Goal: Transaction & Acquisition: Purchase product/service

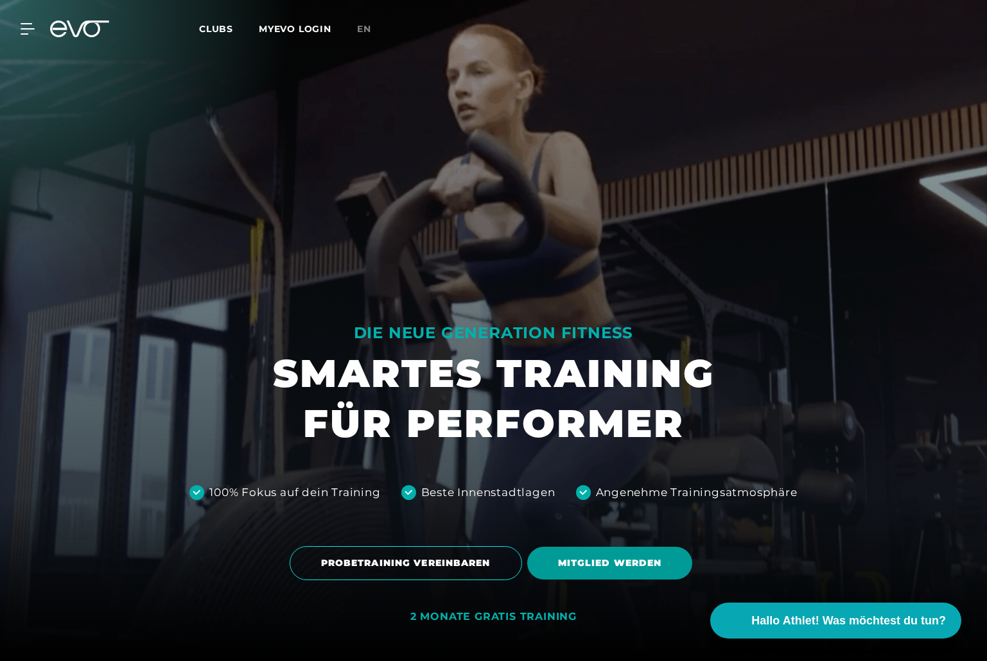
click at [607, 569] on span "MITGLIED WERDEN" at bounding box center [610, 563] width 104 height 13
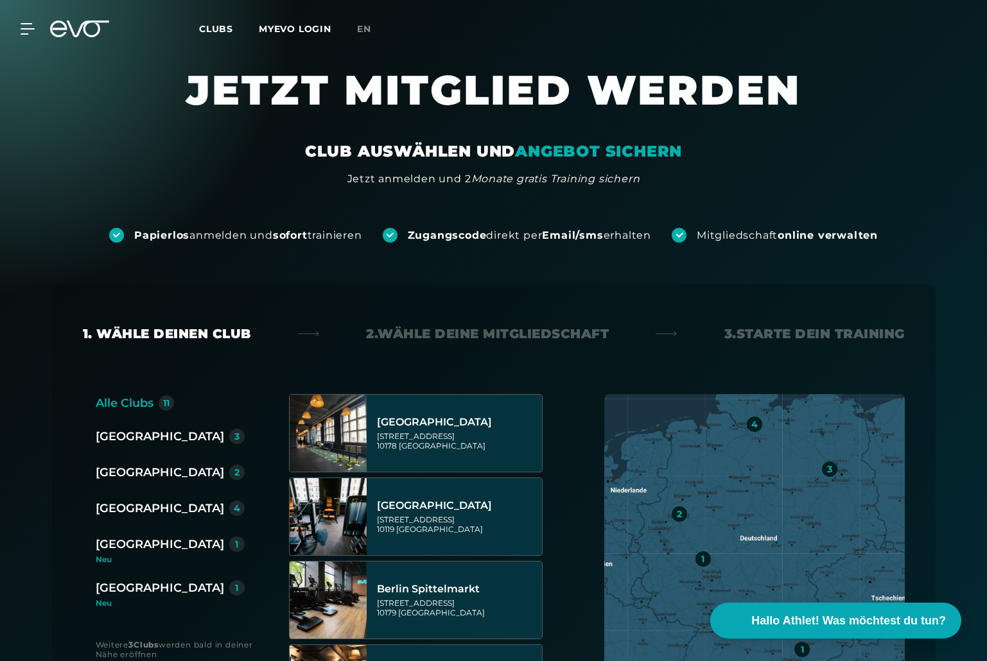
click at [107, 437] on div "[GEOGRAPHIC_DATA]" at bounding box center [160, 437] width 128 height 18
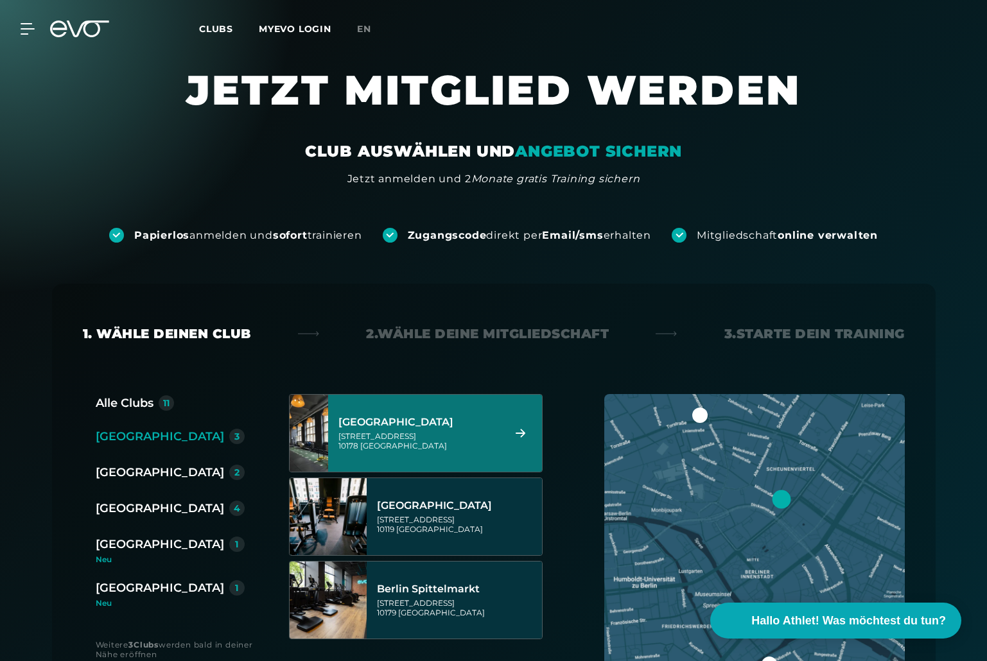
click at [428, 424] on div "Berlin Alexanderplatz" at bounding box center [418, 422] width 161 height 13
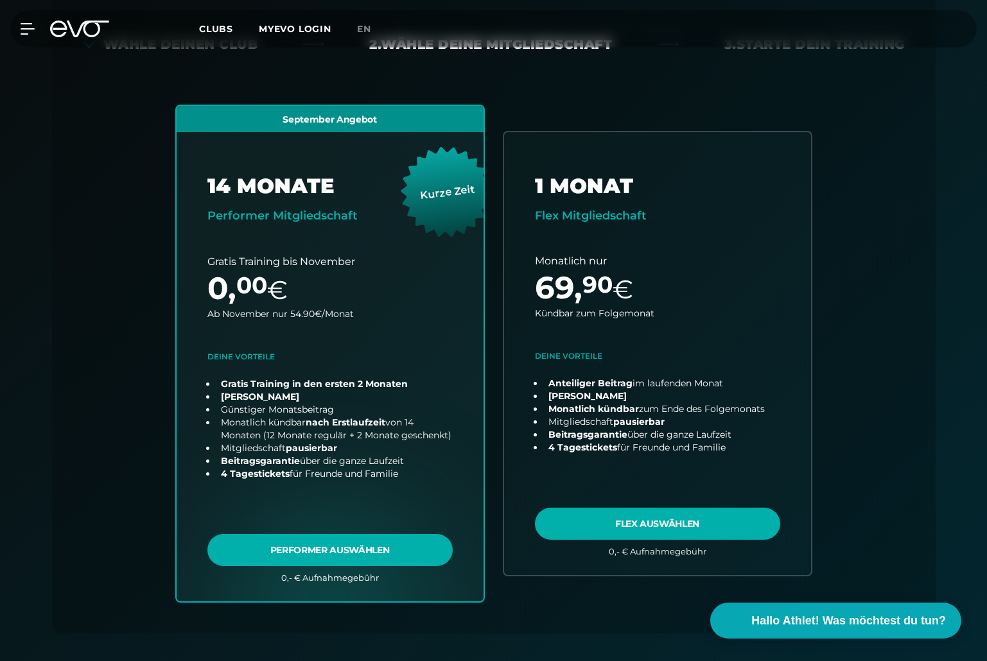
scroll to position [290, 0]
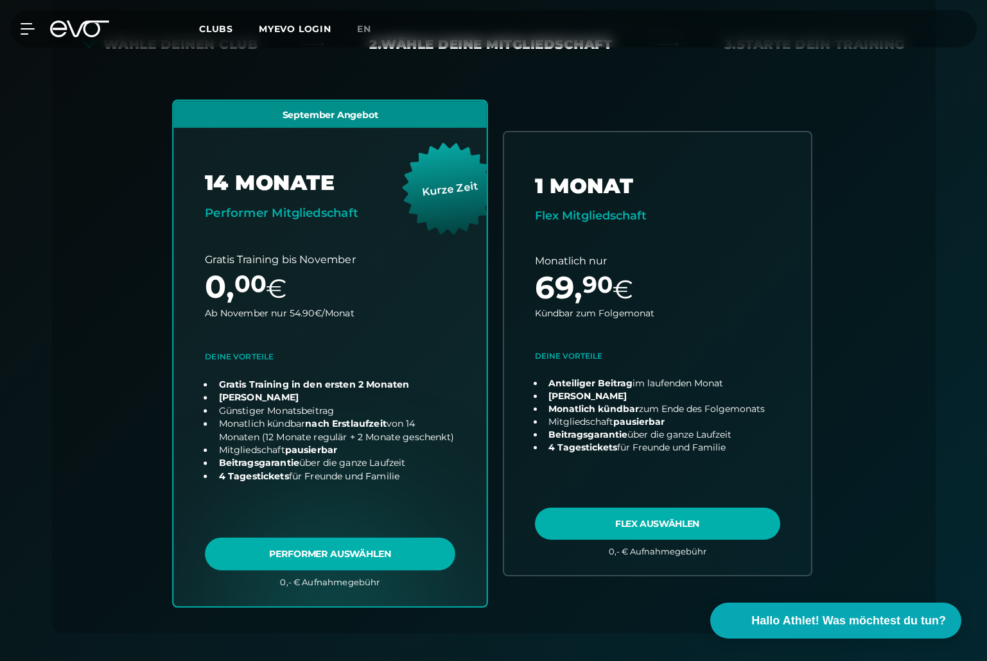
click at [350, 478] on link "choose plan" at bounding box center [329, 353] width 313 height 505
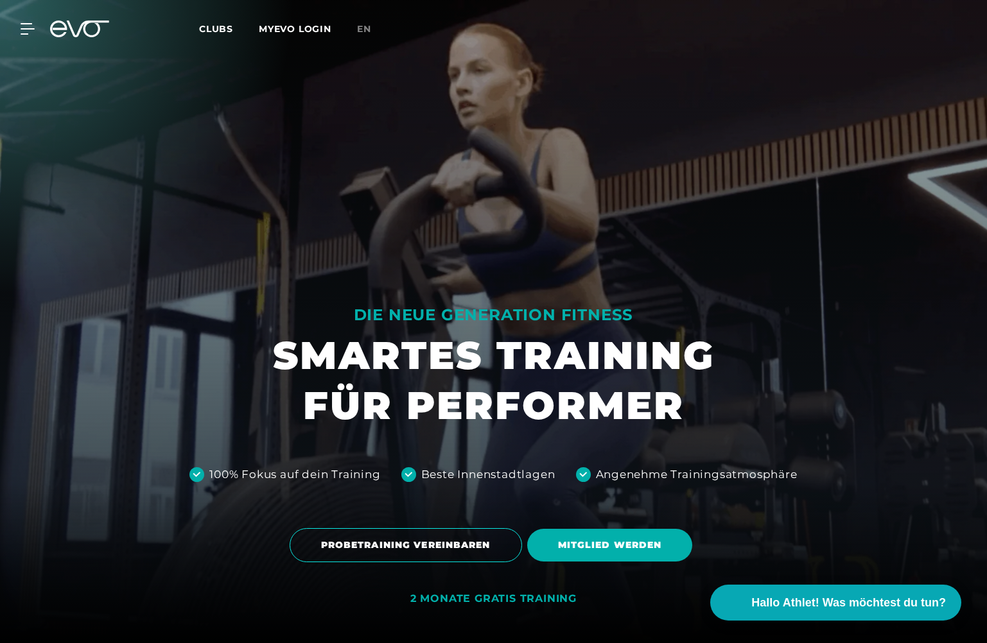
click at [300, 28] on link "MYEVO LOGIN" at bounding box center [295, 29] width 73 height 12
click at [298, 23] on link "MYEVO LOGIN" at bounding box center [295, 29] width 73 height 12
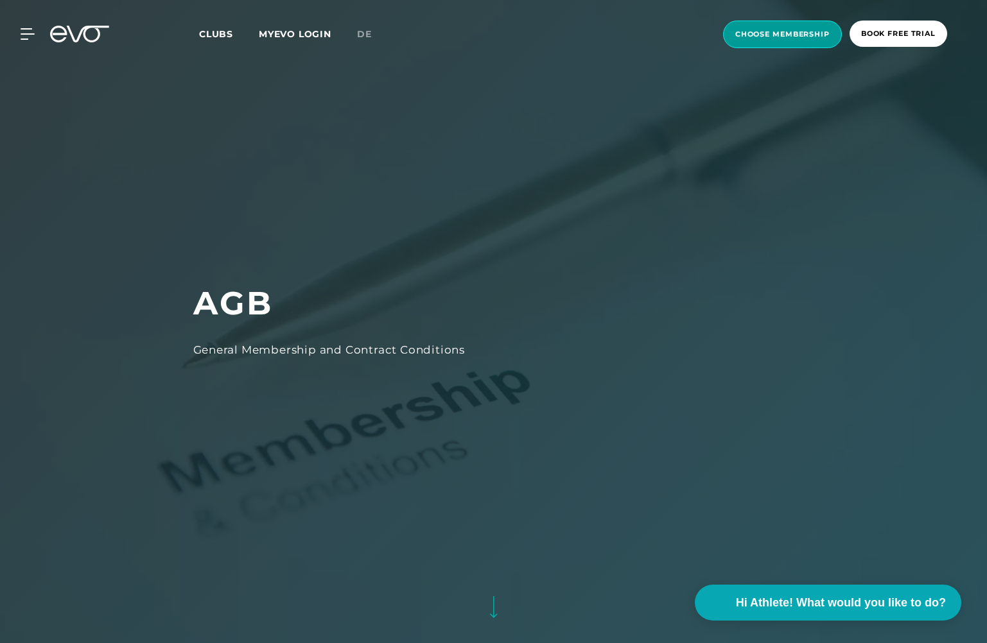
click at [774, 39] on span "choose membership" at bounding box center [782, 34] width 94 height 11
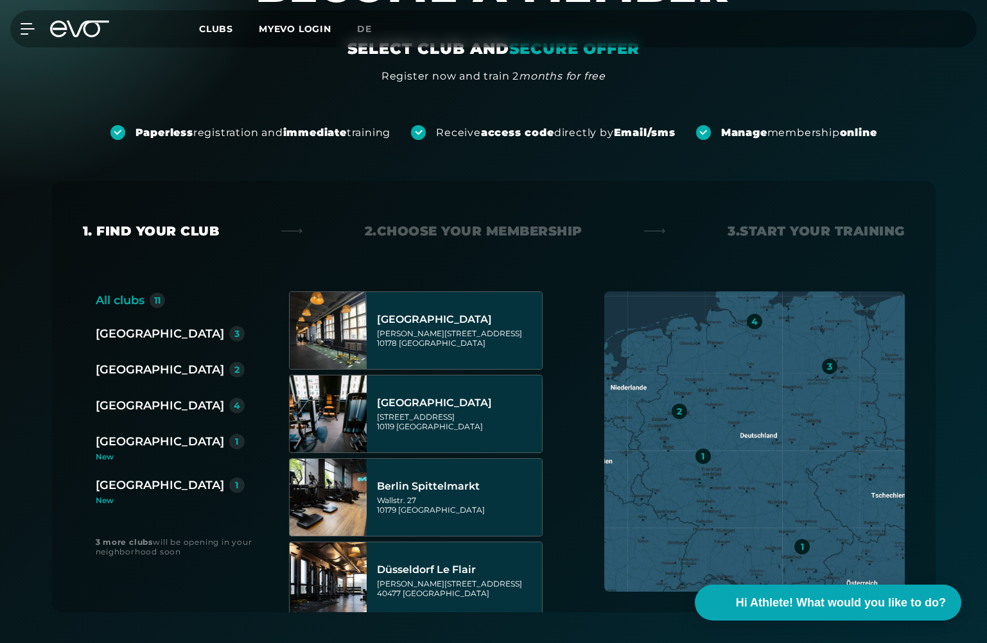
scroll to position [173, 0]
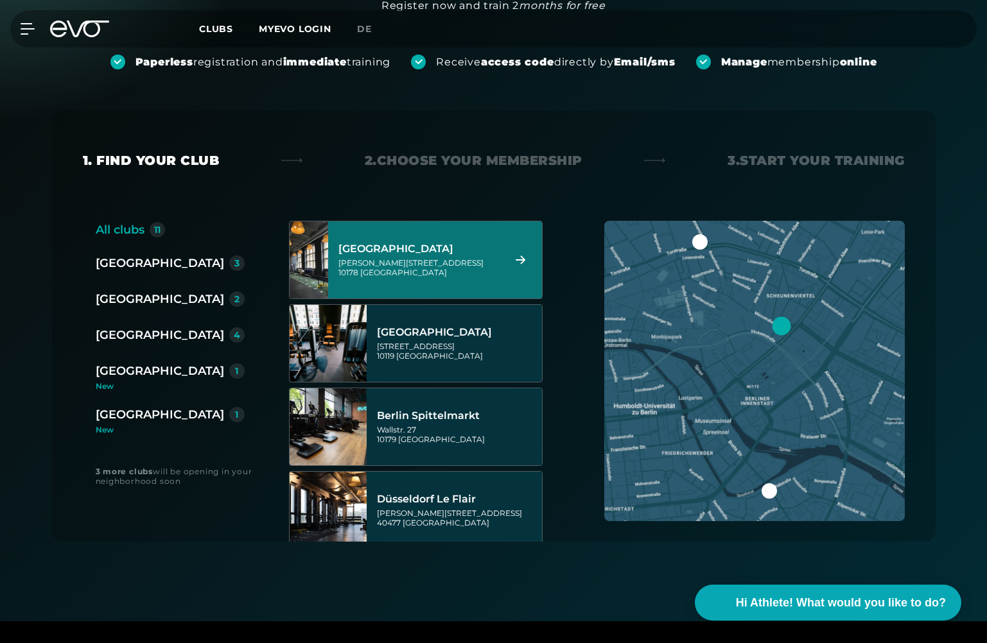
click at [442, 250] on div "Berlin Alexanderplatz" at bounding box center [418, 249] width 161 height 13
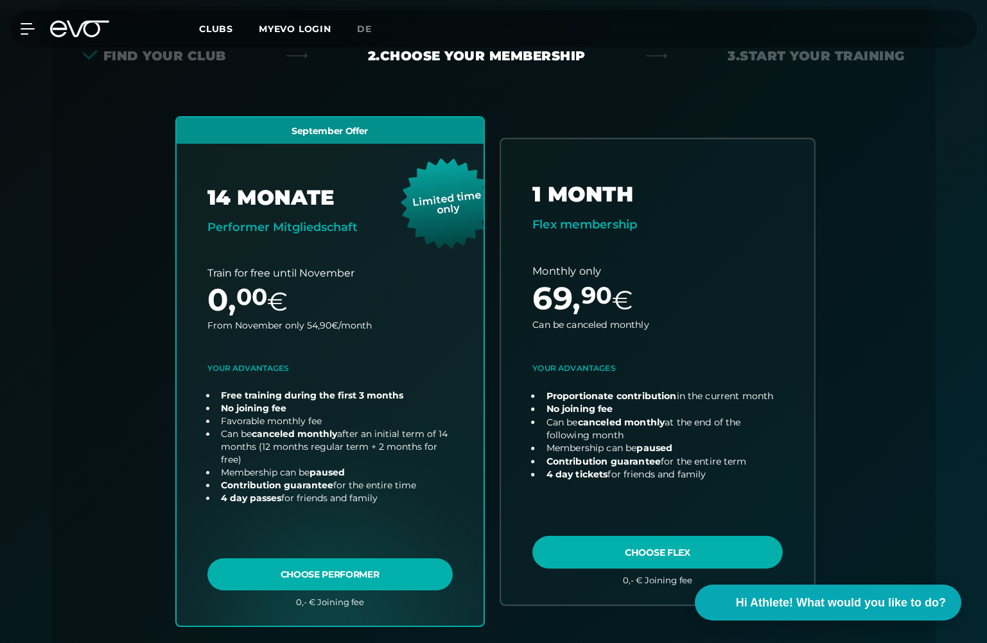
scroll to position [284, 0]
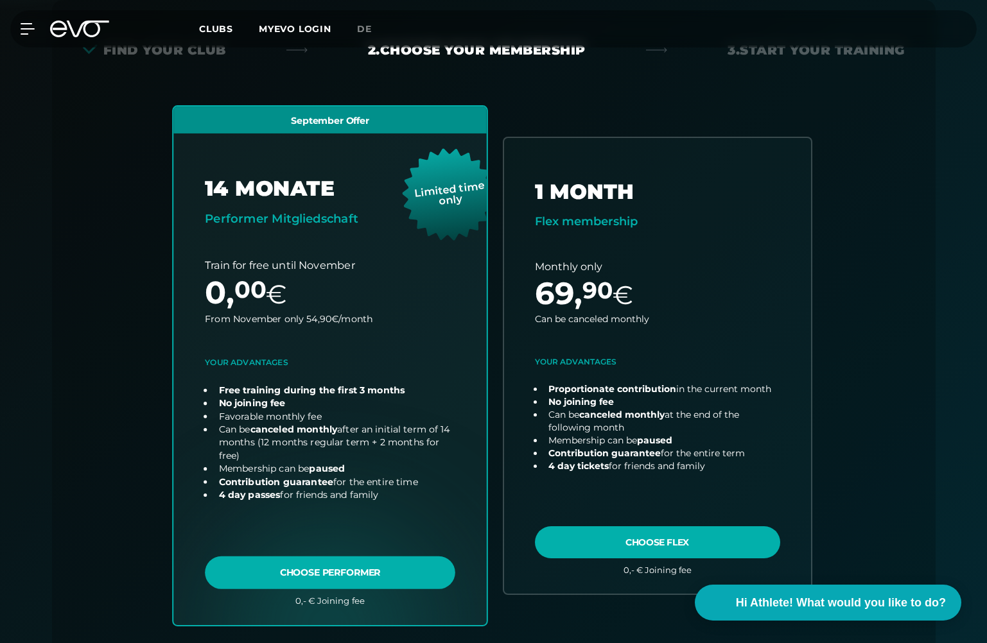
click at [372, 568] on link "choose plan" at bounding box center [329, 366] width 313 height 518
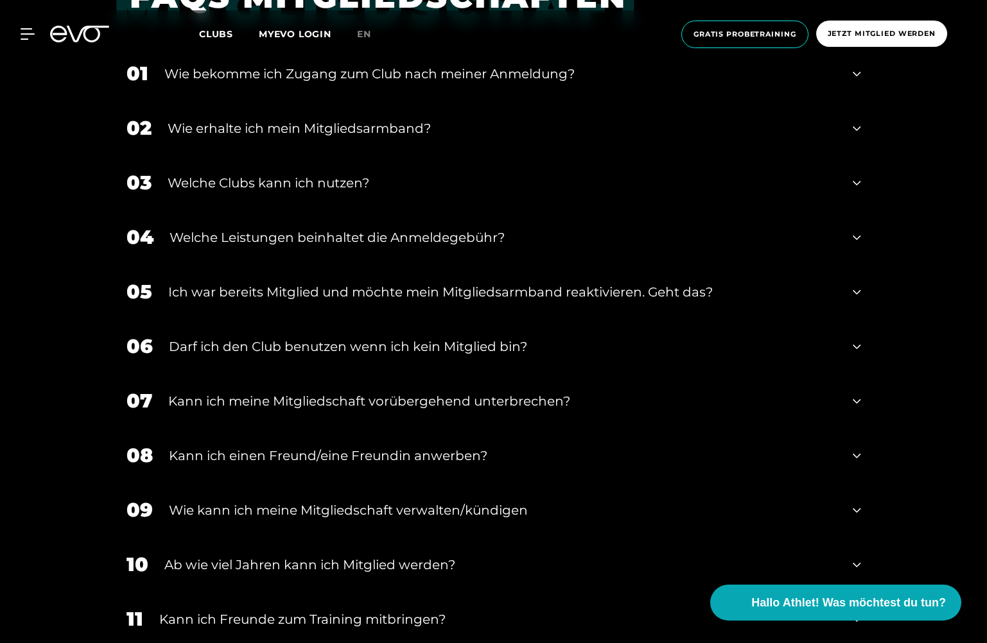
scroll to position [702, 0]
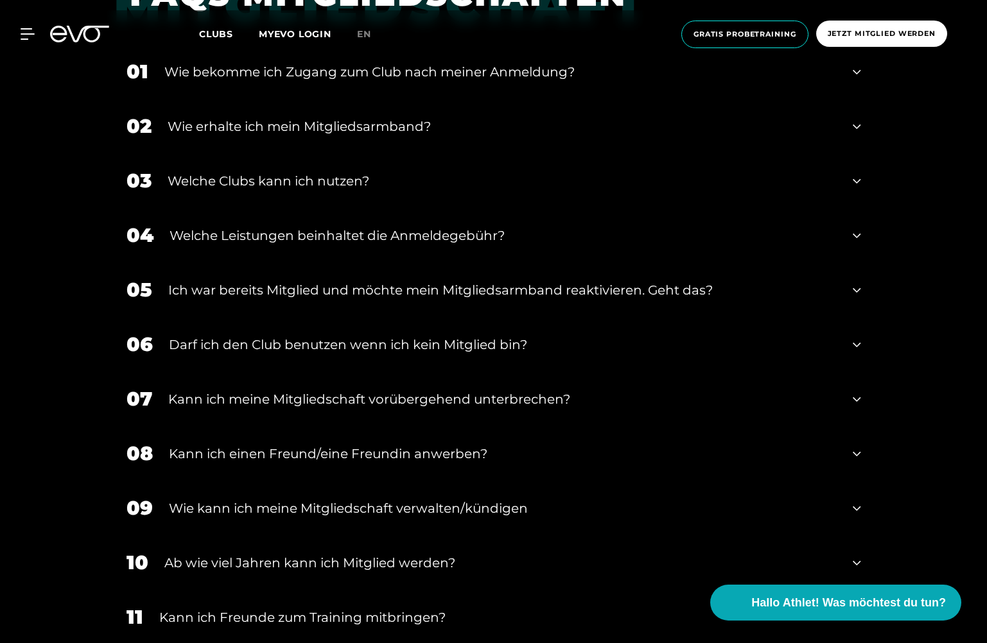
click at [857, 291] on icon at bounding box center [857, 290] width 8 height 15
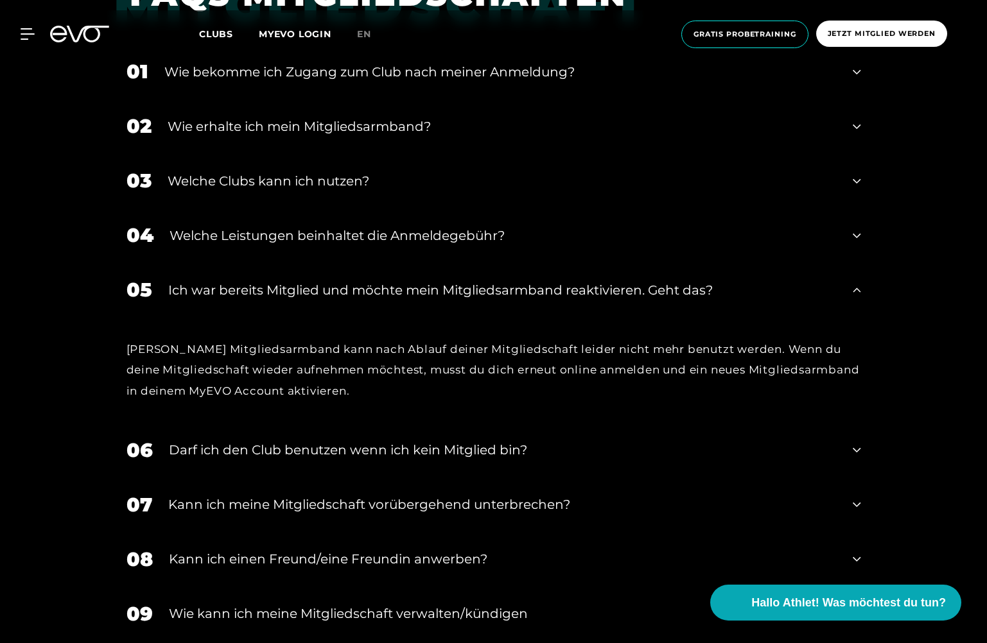
click at [857, 450] on icon at bounding box center [857, 449] width 8 height 15
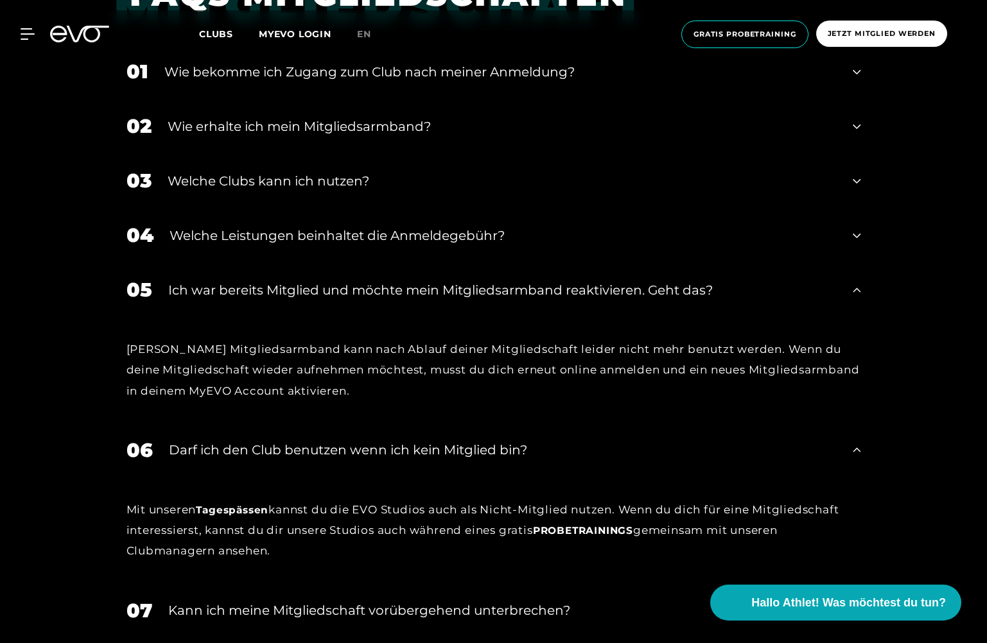
click at [233, 514] on link "Tagespässen" at bounding box center [232, 510] width 73 height 12
